Goal: Task Accomplishment & Management: Complete application form

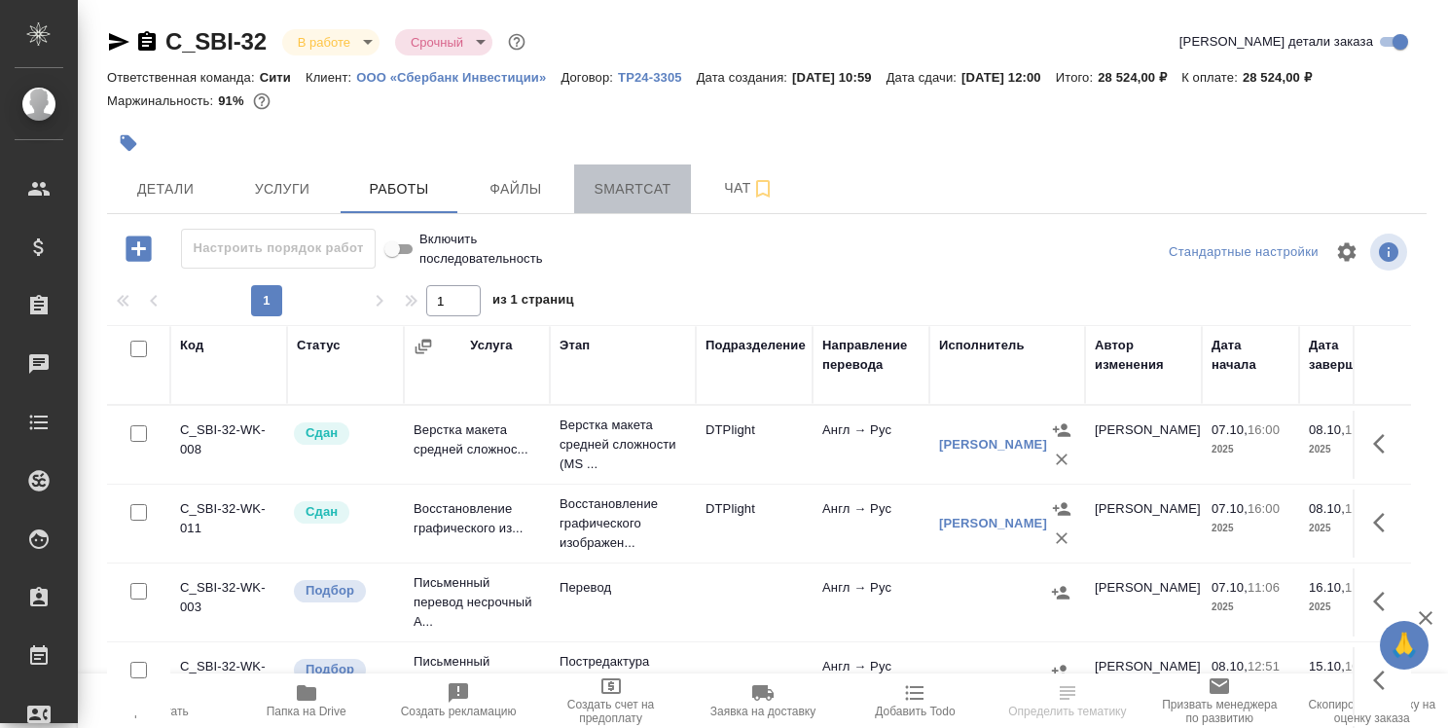
click at [641, 191] on span "Smartcat" at bounding box center [632, 189] width 93 height 24
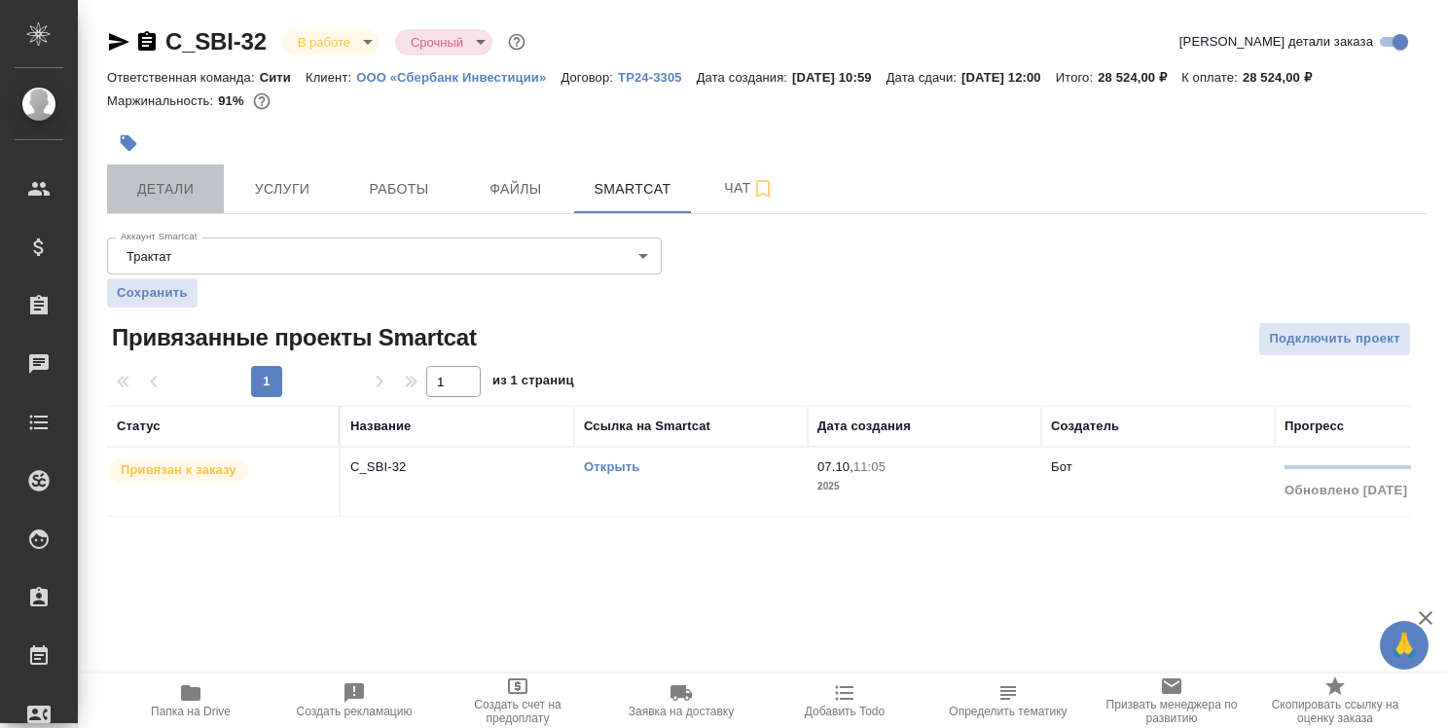
click at [191, 187] on span "Детали" at bounding box center [165, 189] width 93 height 24
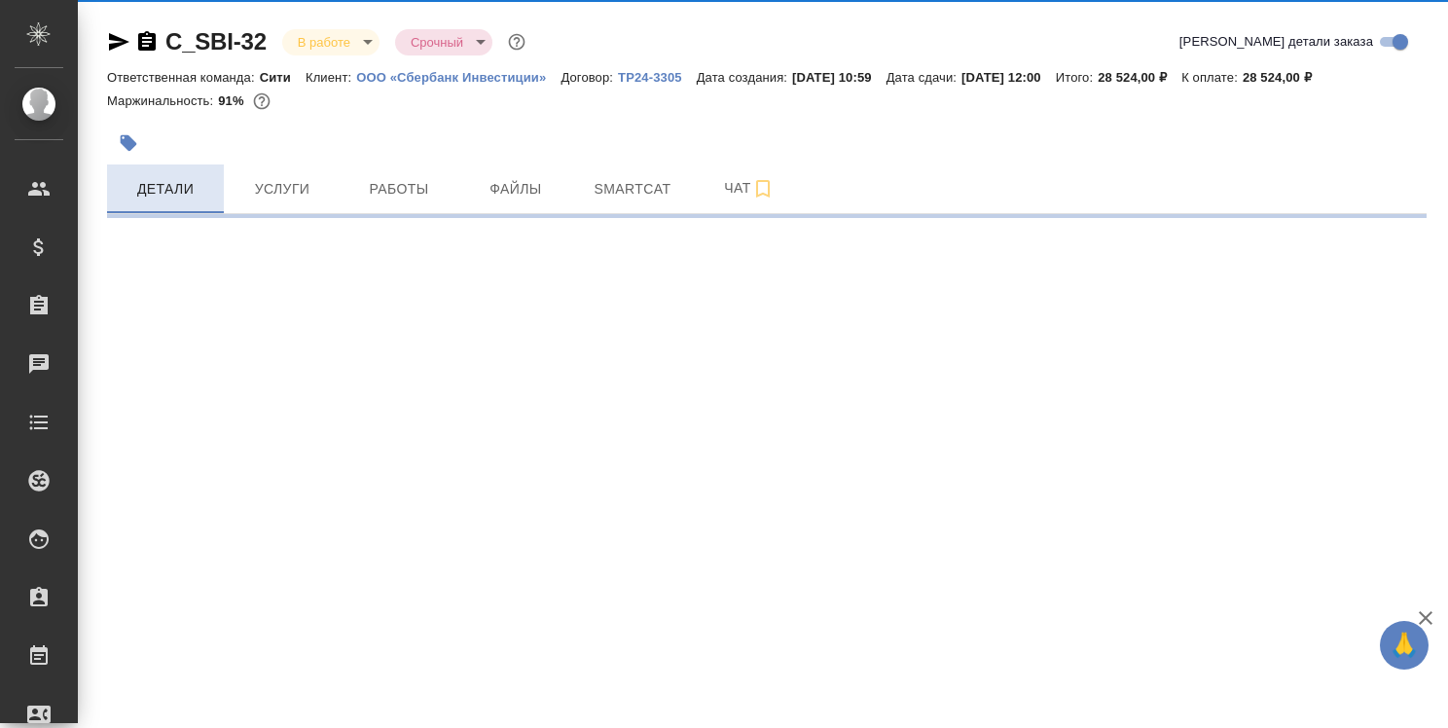
select select "RU"
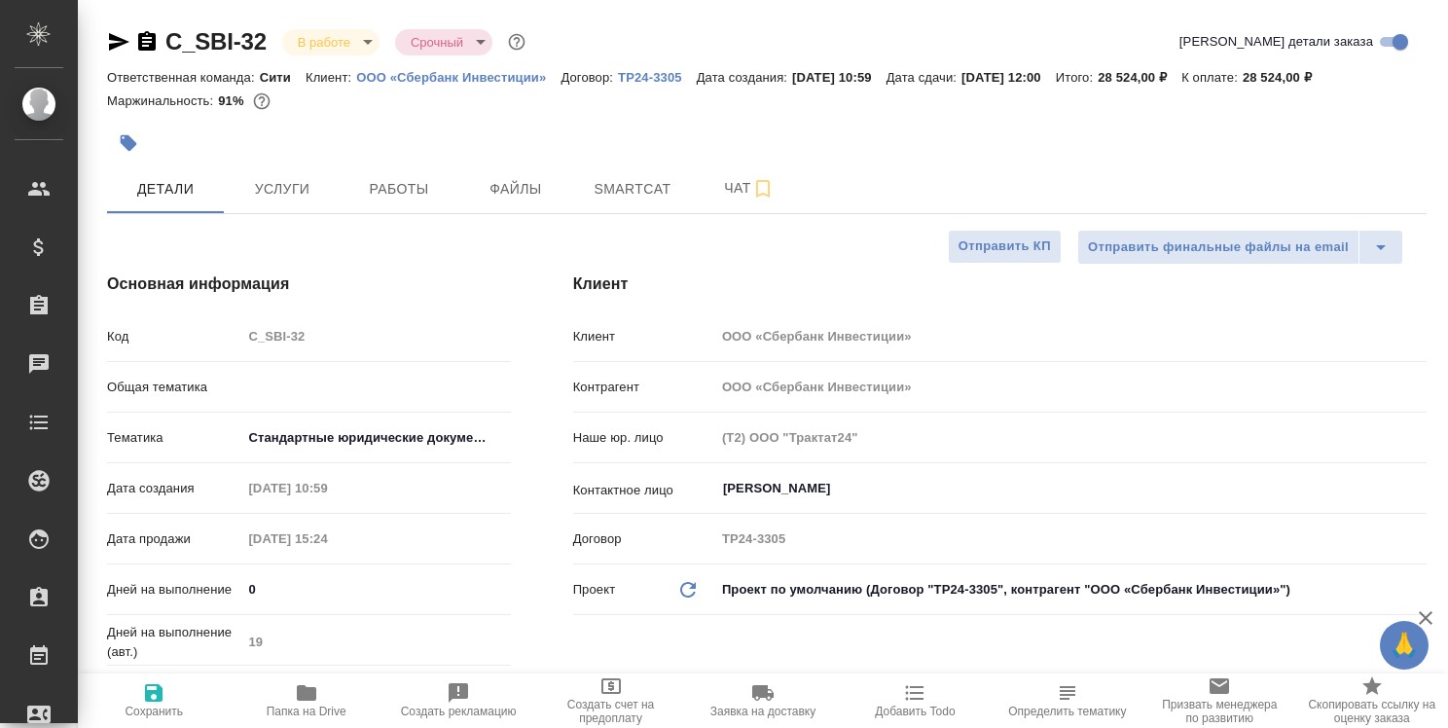
type textarea "x"
click at [299, 701] on icon "button" at bounding box center [306, 693] width 19 height 16
type textarea "x"
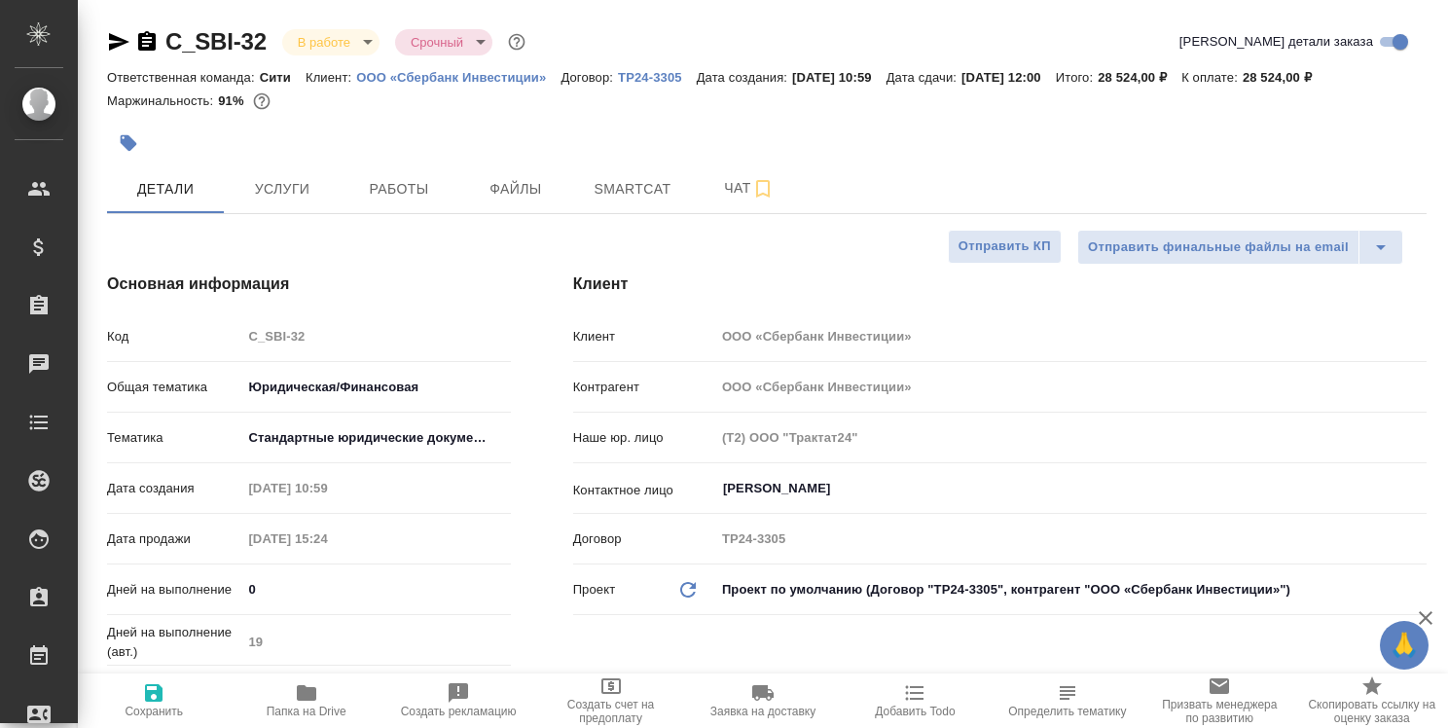
type textarea "x"
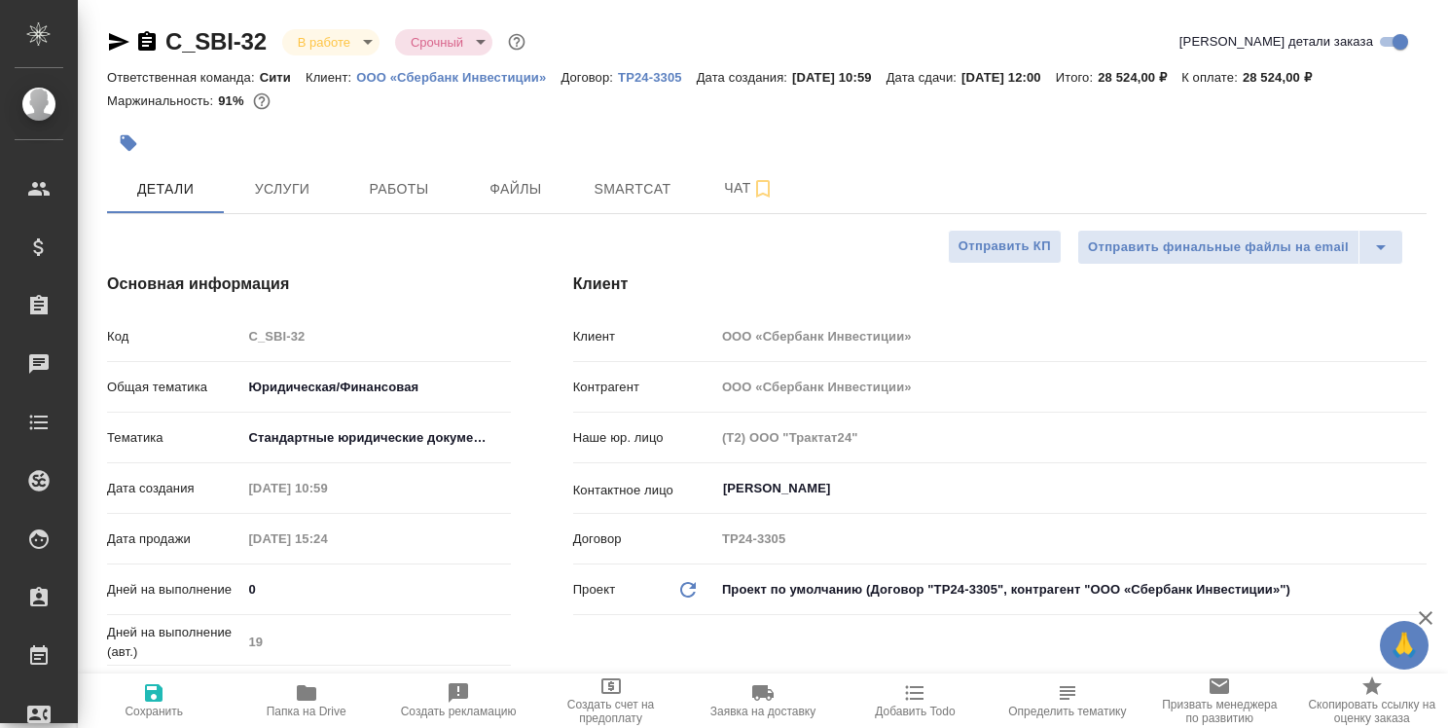
type textarea "x"
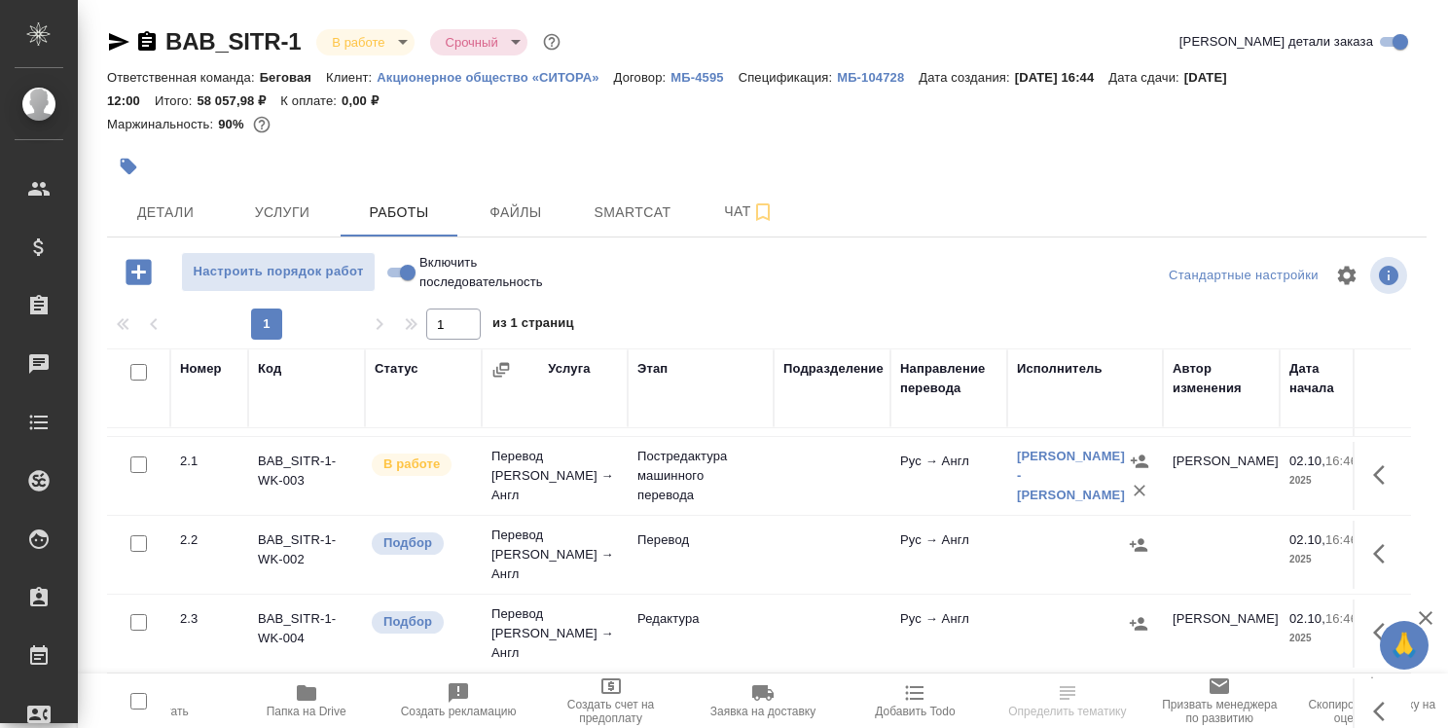
scroll to position [164, 0]
